Goal: Browse casually: Explore the website without a specific task or goal

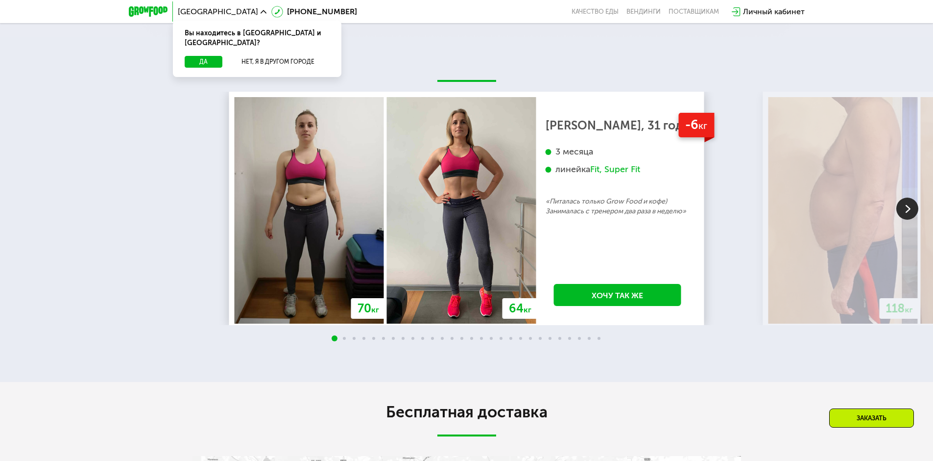
scroll to position [1274, 0]
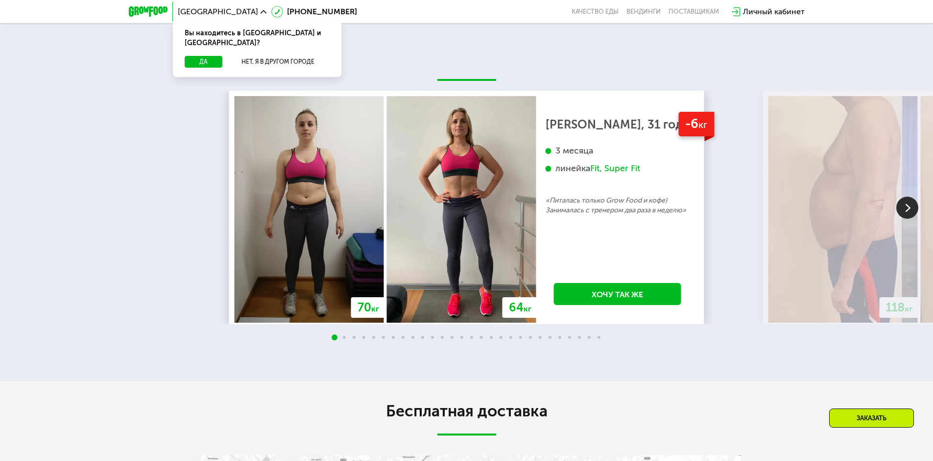
click at [913, 211] on img at bounding box center [908, 207] width 22 height 22
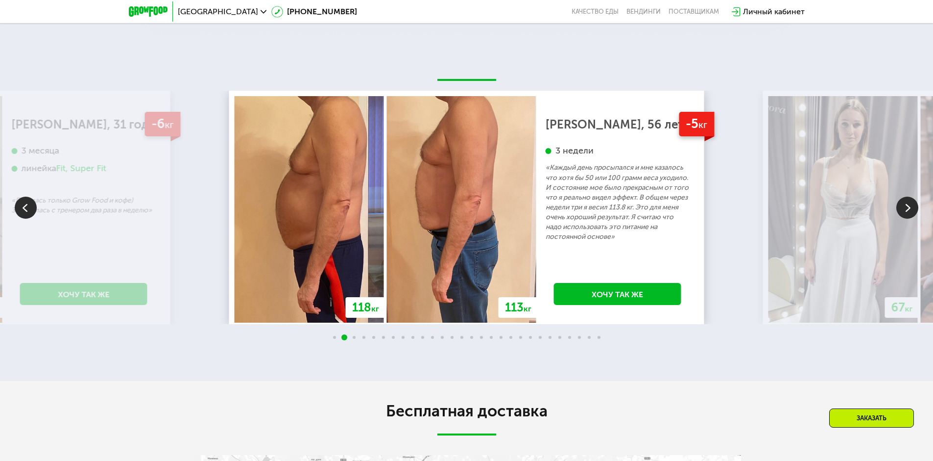
click at [913, 211] on img at bounding box center [908, 207] width 22 height 22
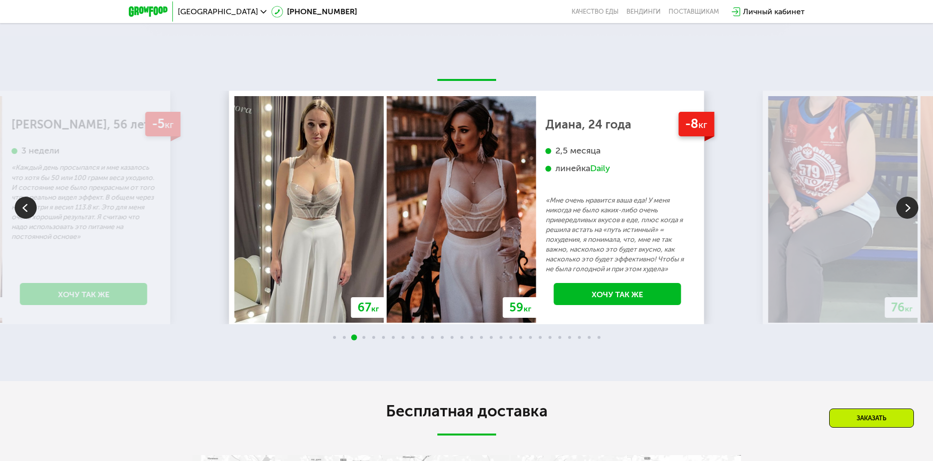
click at [913, 211] on img at bounding box center [908, 207] width 22 height 22
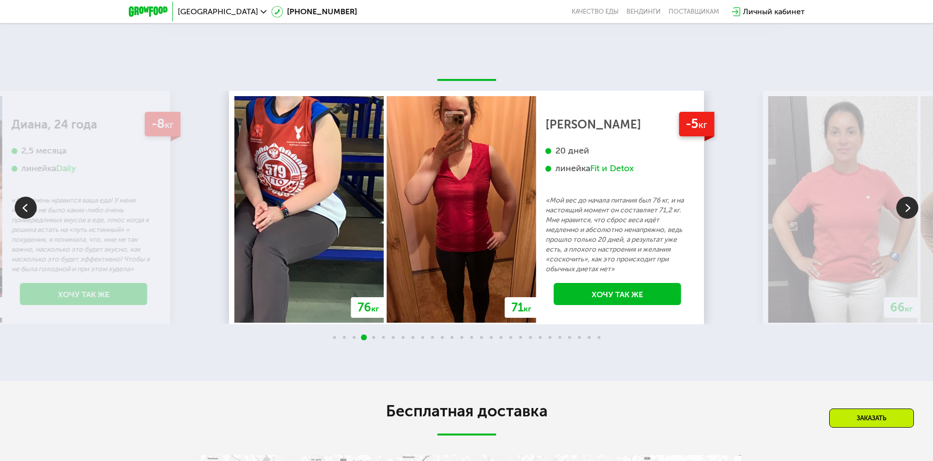
click at [913, 211] on img at bounding box center [908, 207] width 22 height 22
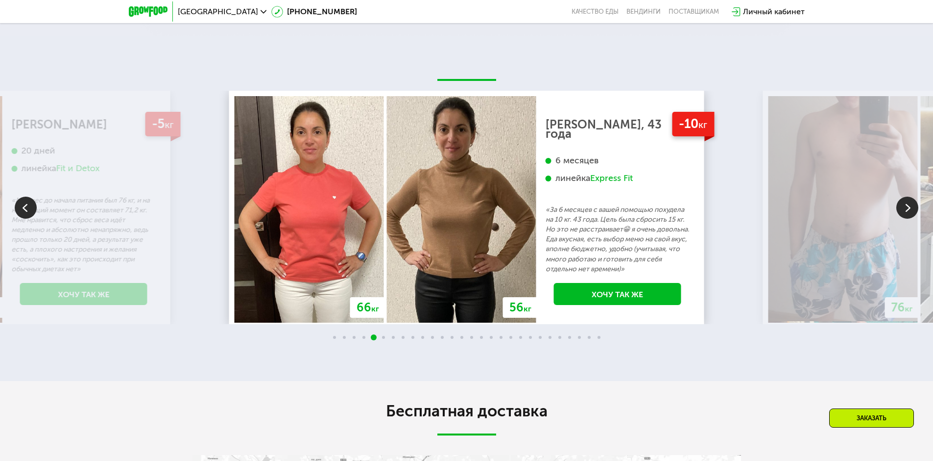
click at [913, 211] on img at bounding box center [908, 207] width 22 height 22
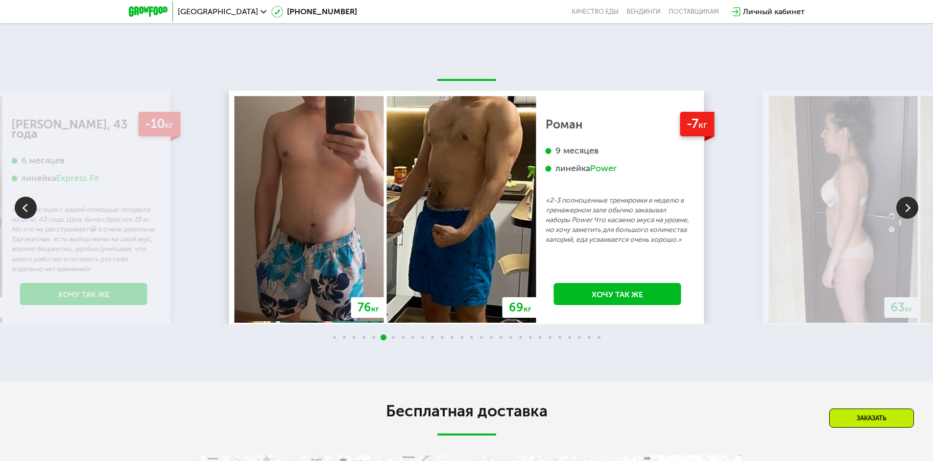
click at [913, 211] on img at bounding box center [908, 207] width 22 height 22
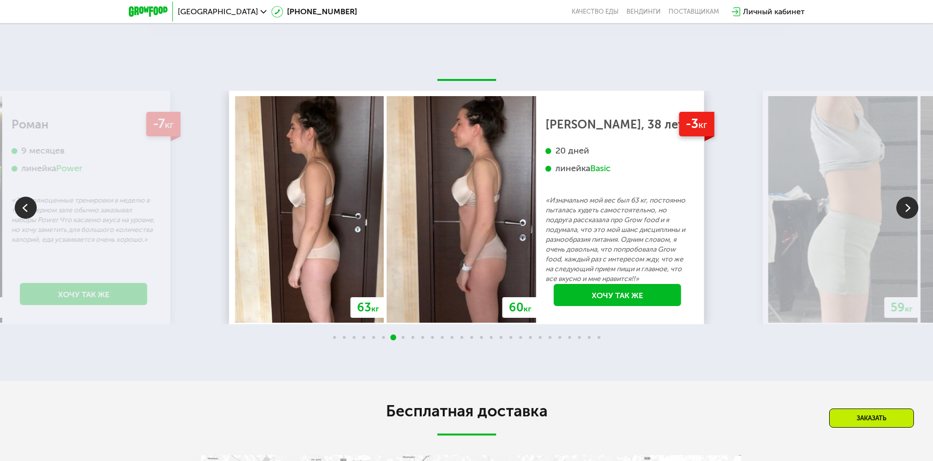
click at [913, 211] on img at bounding box center [908, 207] width 22 height 22
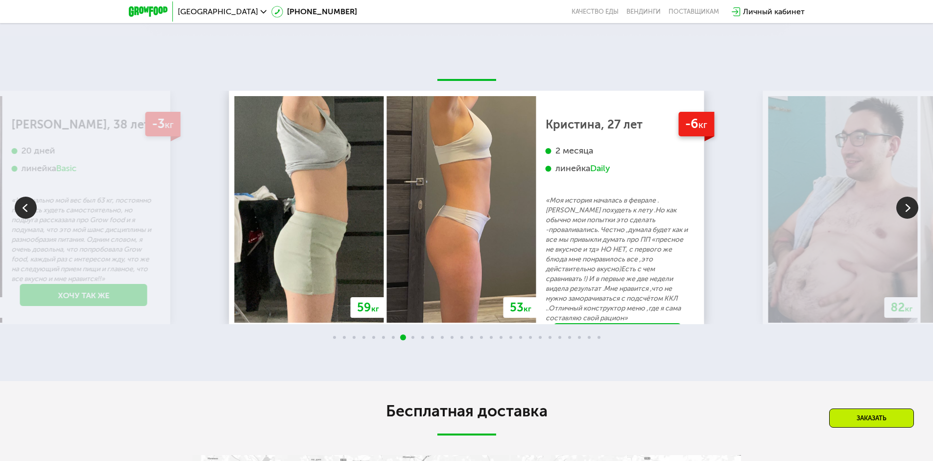
click at [913, 211] on img at bounding box center [908, 207] width 22 height 22
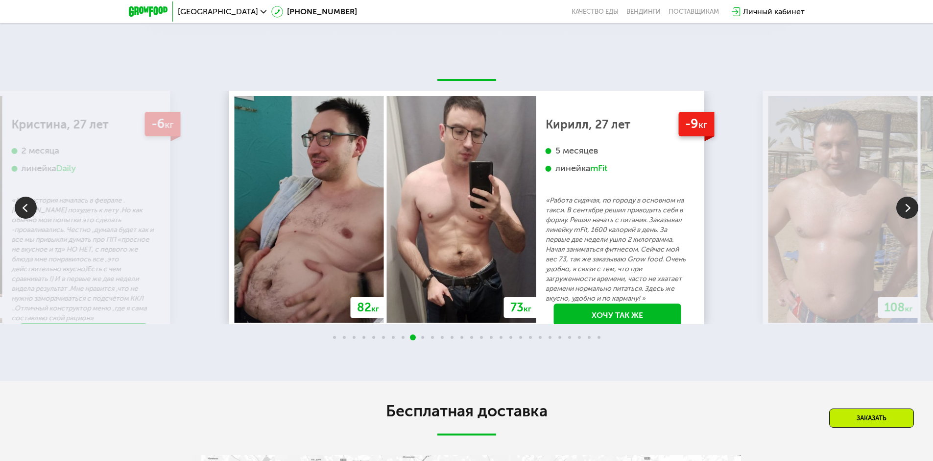
click at [913, 211] on img at bounding box center [908, 207] width 22 height 22
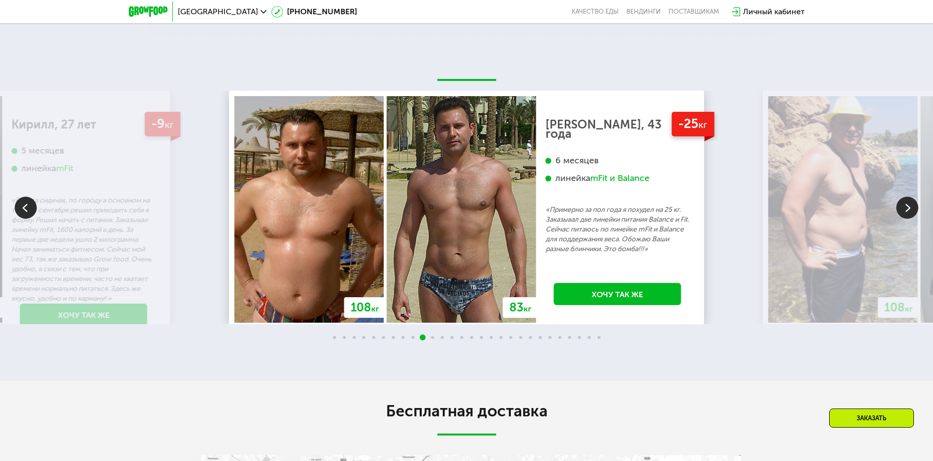
click at [913, 211] on img at bounding box center [908, 207] width 22 height 22
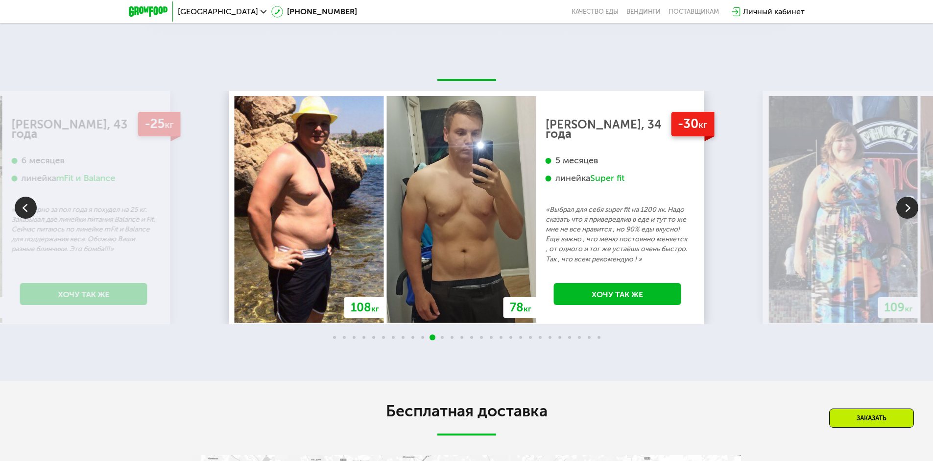
click at [913, 211] on img at bounding box center [908, 207] width 22 height 22
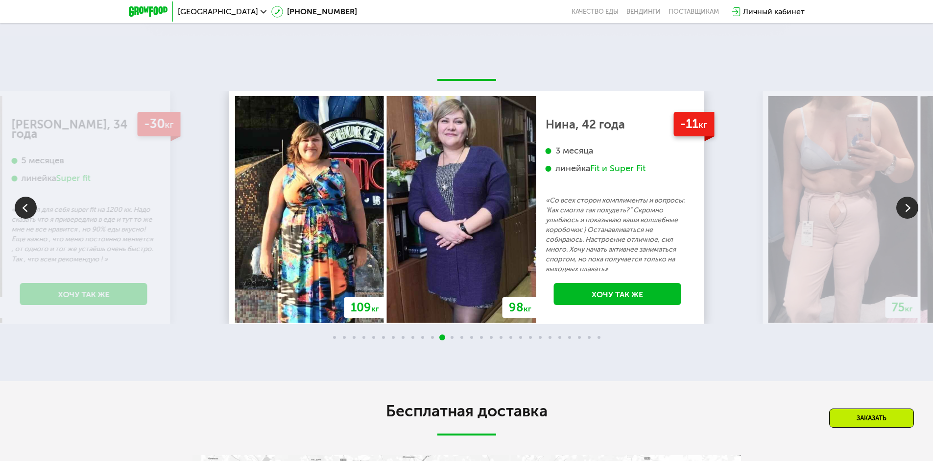
click at [913, 211] on img at bounding box center [908, 207] width 22 height 22
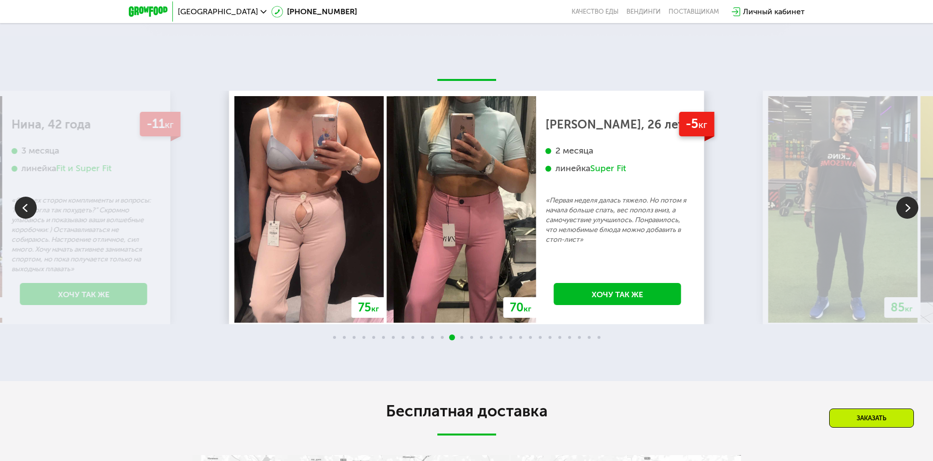
click at [913, 211] on img at bounding box center [908, 207] width 22 height 22
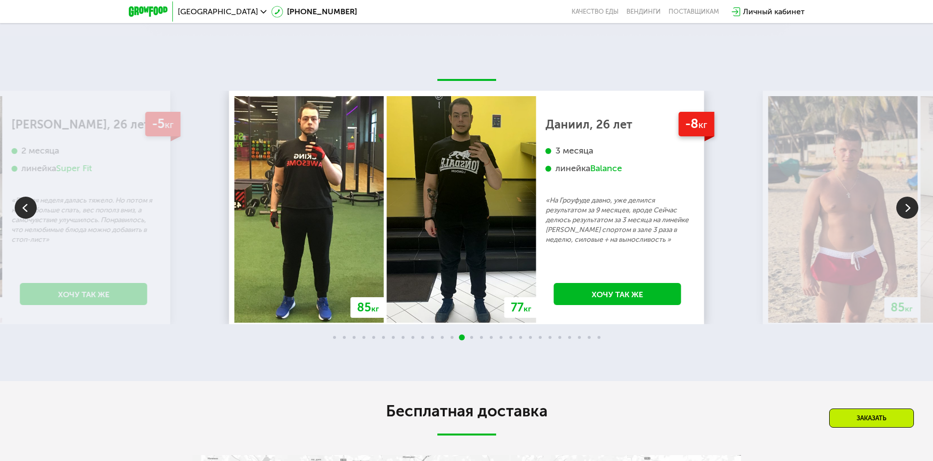
click at [913, 211] on img at bounding box center [908, 207] width 22 height 22
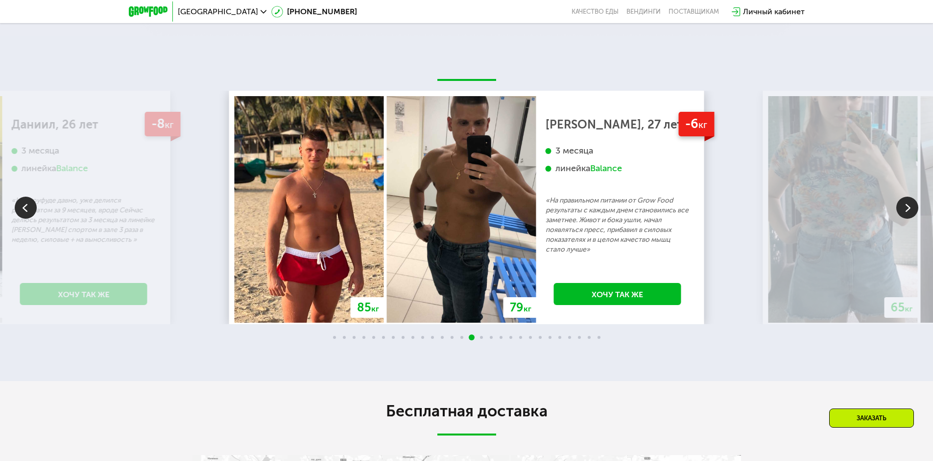
click at [913, 211] on img at bounding box center [908, 207] width 22 height 22
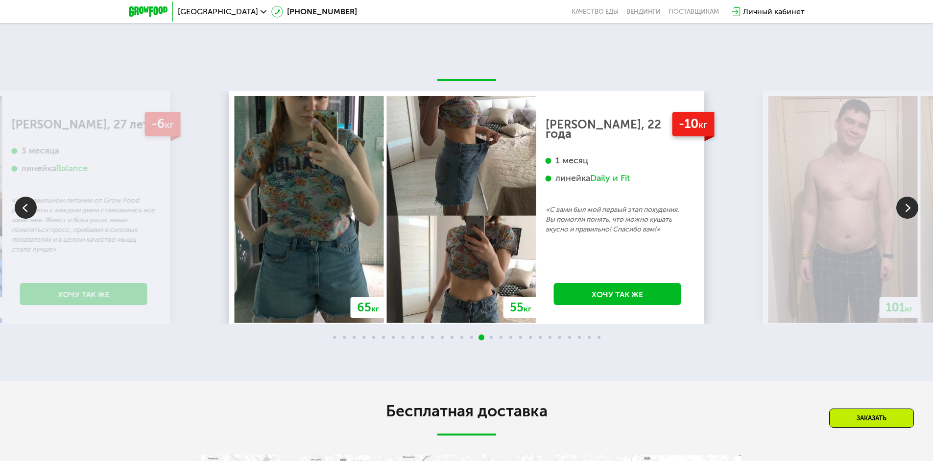
click at [914, 211] on img at bounding box center [908, 207] width 22 height 22
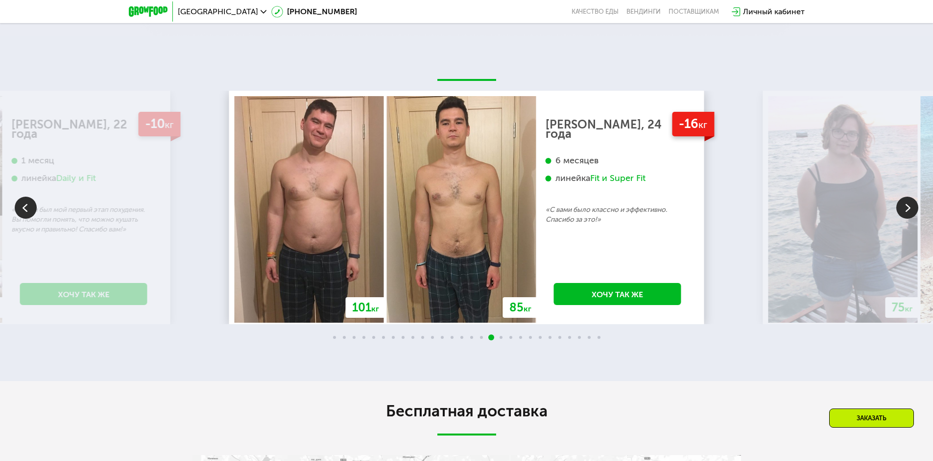
click at [915, 211] on img at bounding box center [908, 207] width 22 height 22
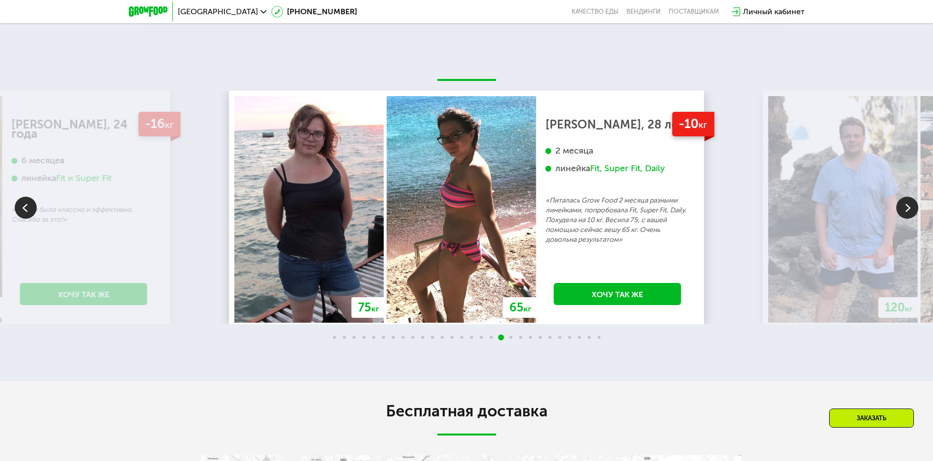
click at [914, 212] on img at bounding box center [908, 207] width 22 height 22
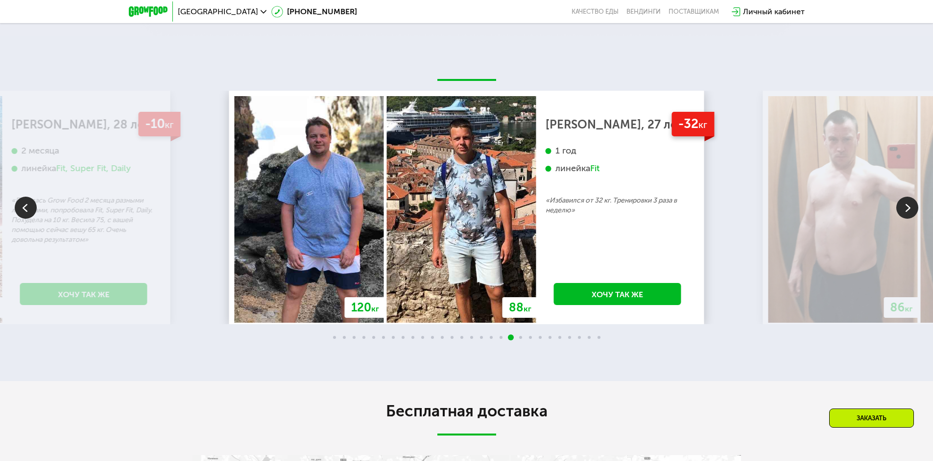
click at [914, 212] on img at bounding box center [908, 207] width 22 height 22
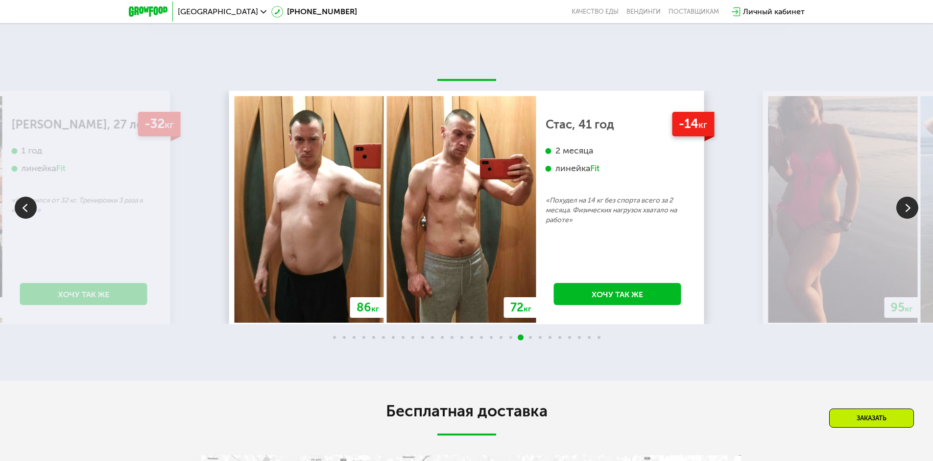
click at [914, 212] on img at bounding box center [908, 207] width 22 height 22
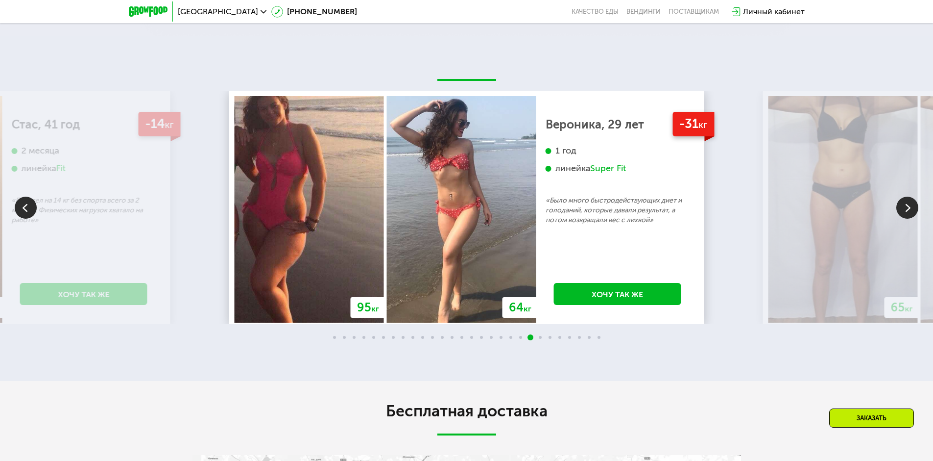
click at [914, 212] on img at bounding box center [908, 207] width 22 height 22
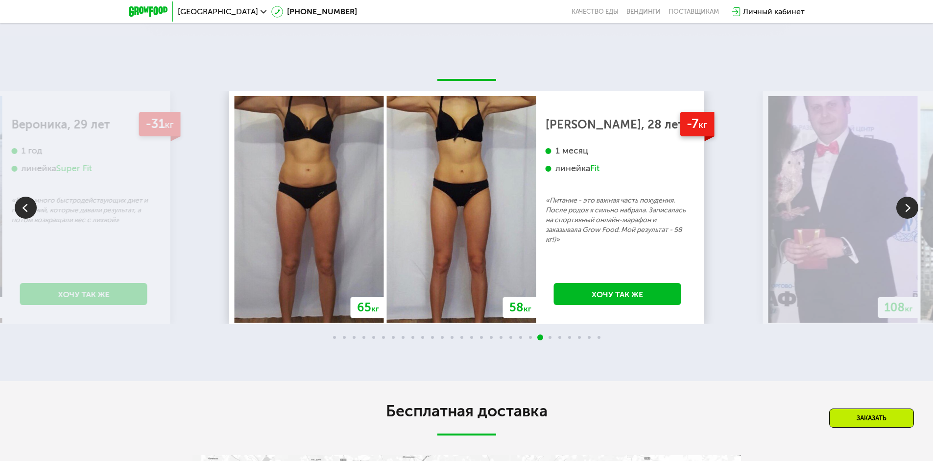
click at [914, 212] on img at bounding box center [908, 207] width 22 height 22
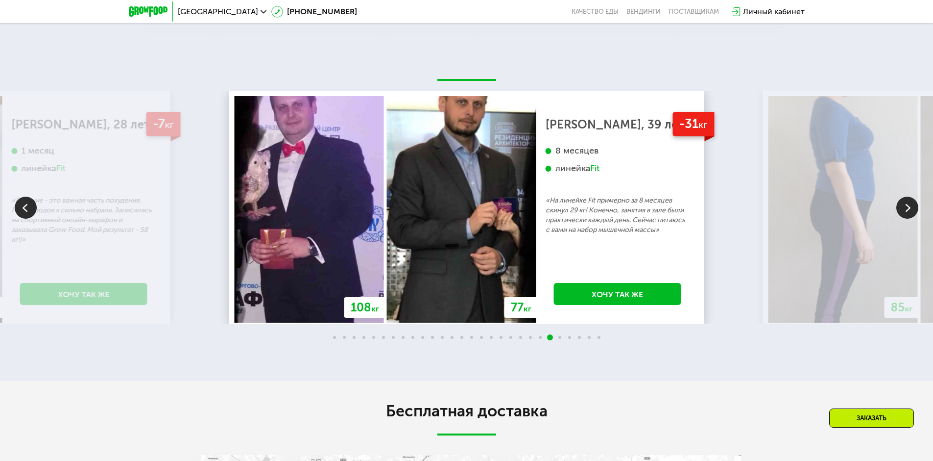
click at [914, 212] on img at bounding box center [908, 207] width 22 height 22
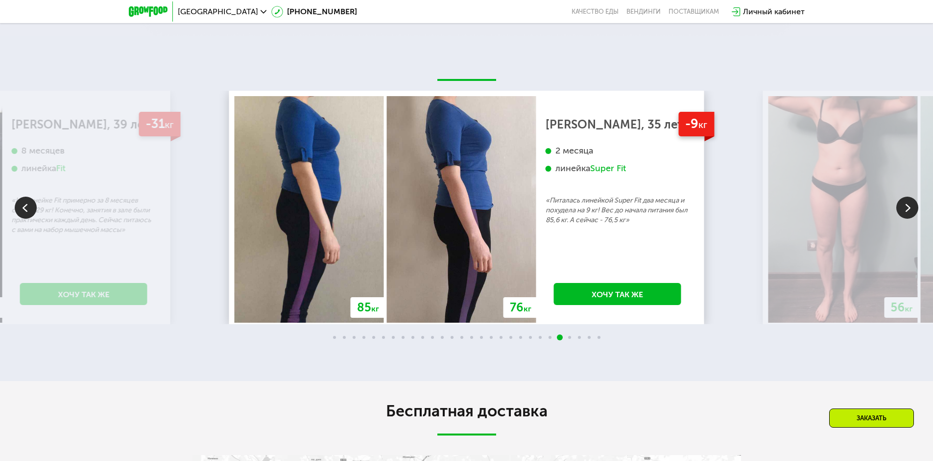
click at [914, 212] on img at bounding box center [908, 207] width 22 height 22
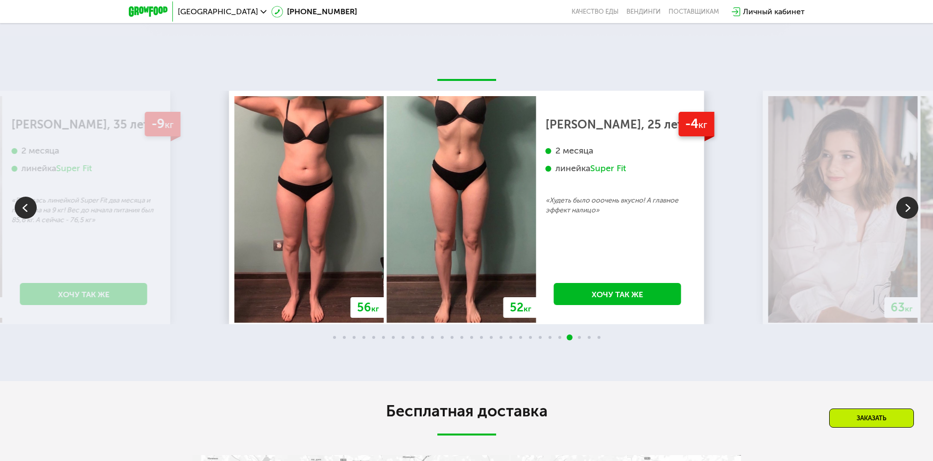
click at [907, 207] on img at bounding box center [908, 207] width 22 height 22
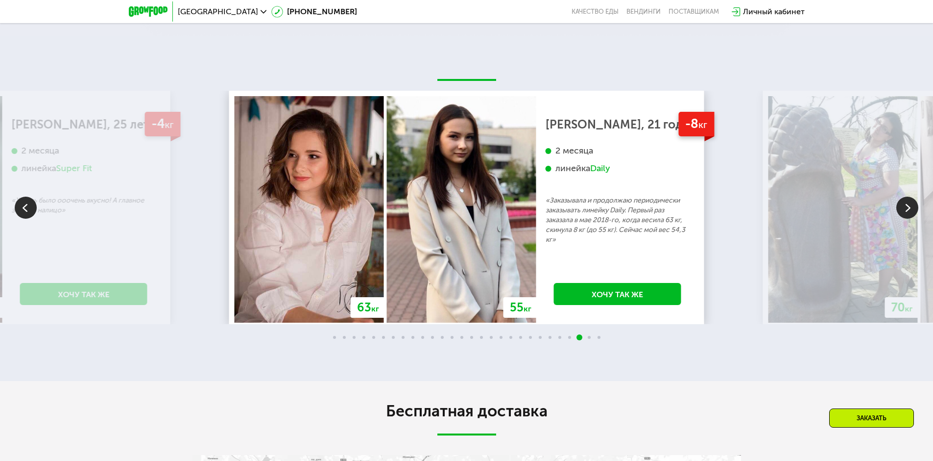
click at [911, 209] on img at bounding box center [908, 207] width 22 height 22
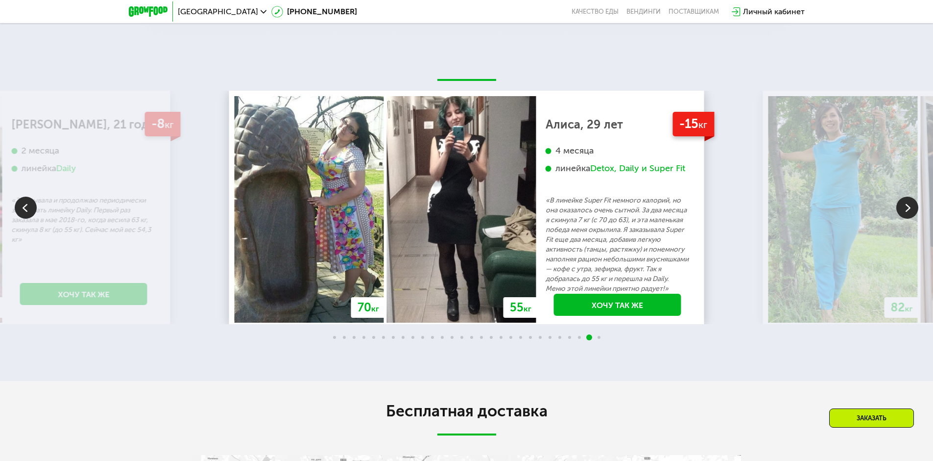
click at [911, 209] on img at bounding box center [908, 207] width 22 height 22
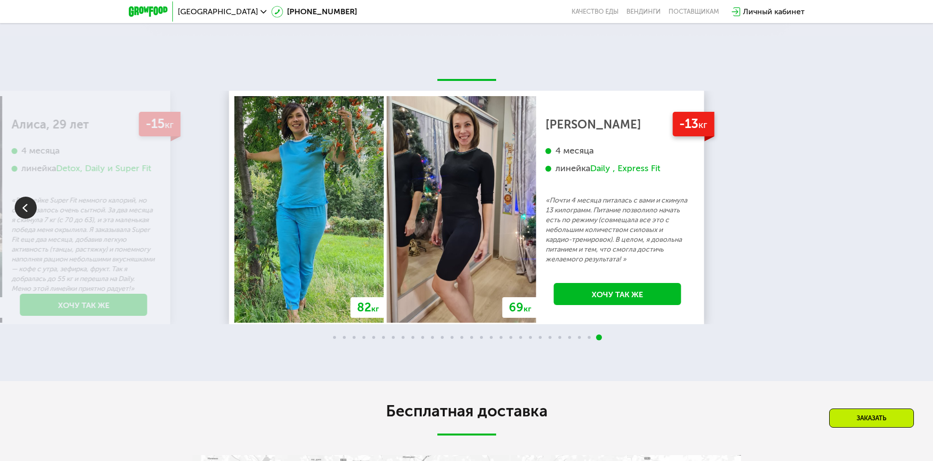
click at [911, 209] on div "70 кг 64 кг -6 кг [PERSON_NAME], 31 год 3 месяца линейка Fit, Super Fit «Питала…" at bounding box center [466, 207] width 933 height 233
